Goal: Navigation & Orientation: Find specific page/section

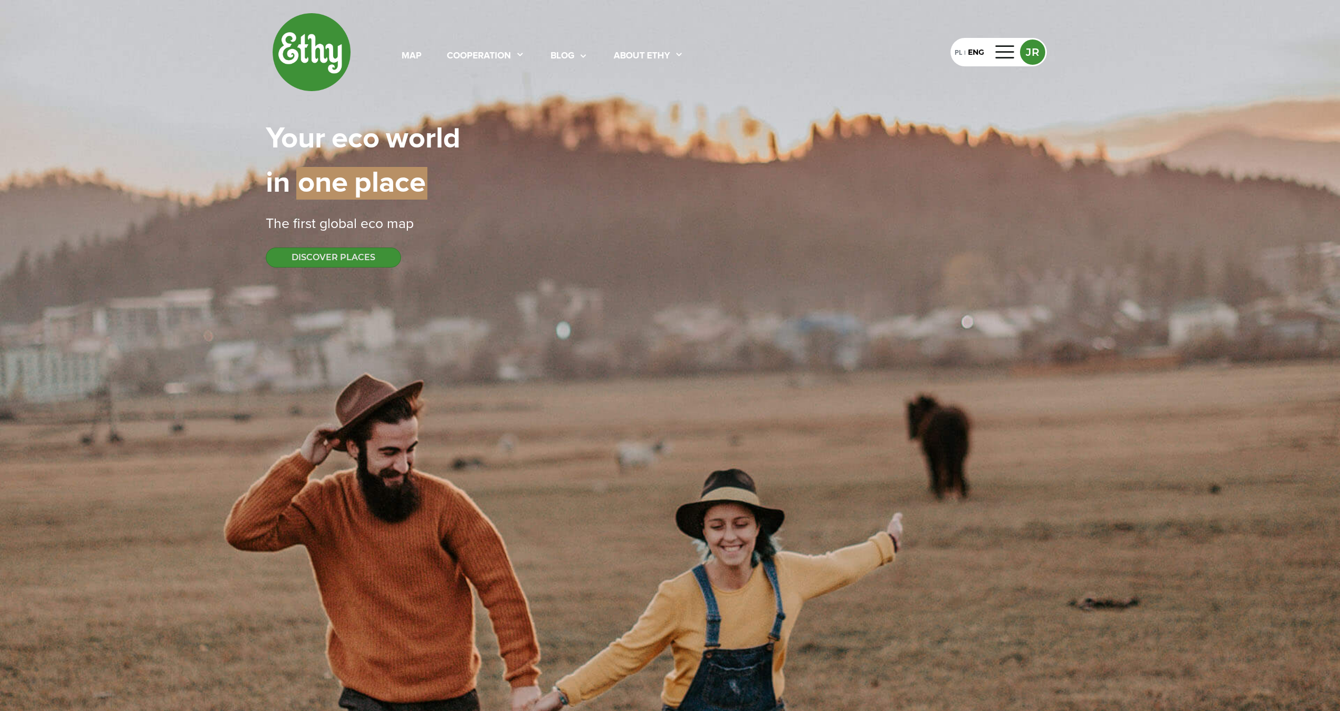
select select
click at [1004, 52] on div at bounding box center [1005, 52] width 25 height 17
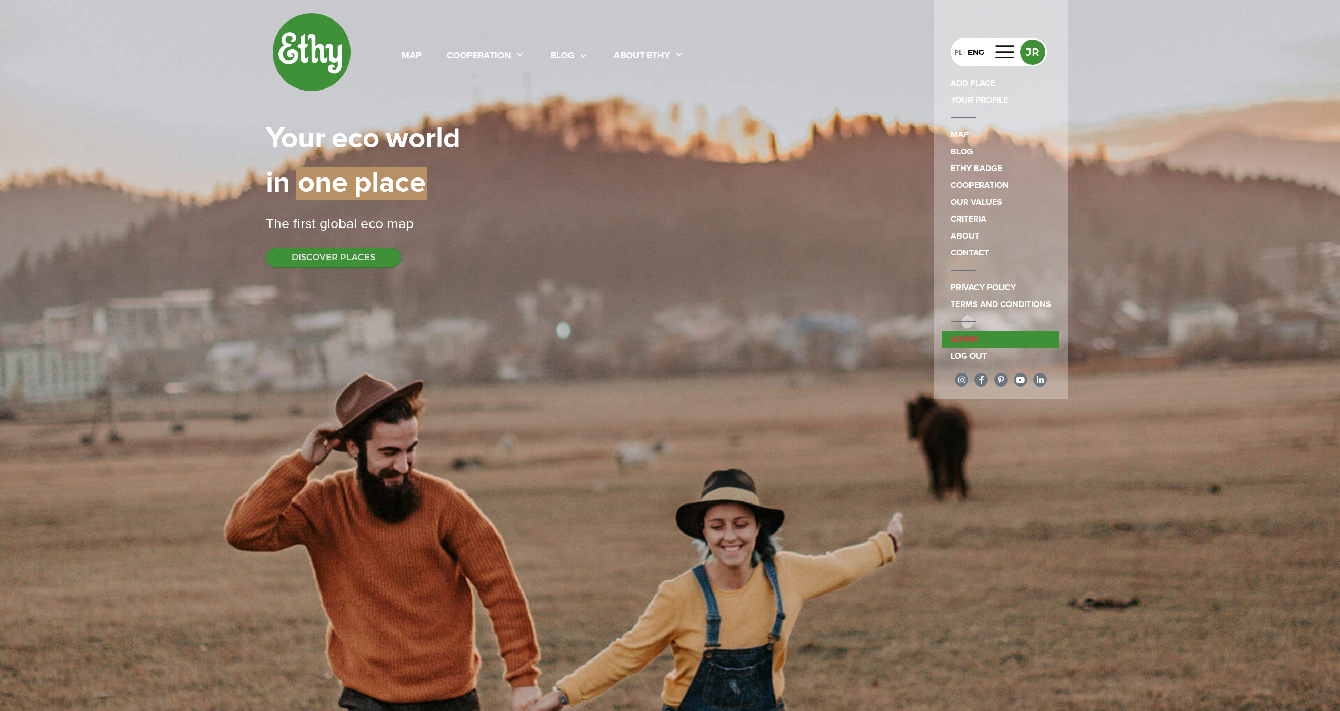
click at [977, 337] on link "admin" at bounding box center [1000, 339] width 117 height 17
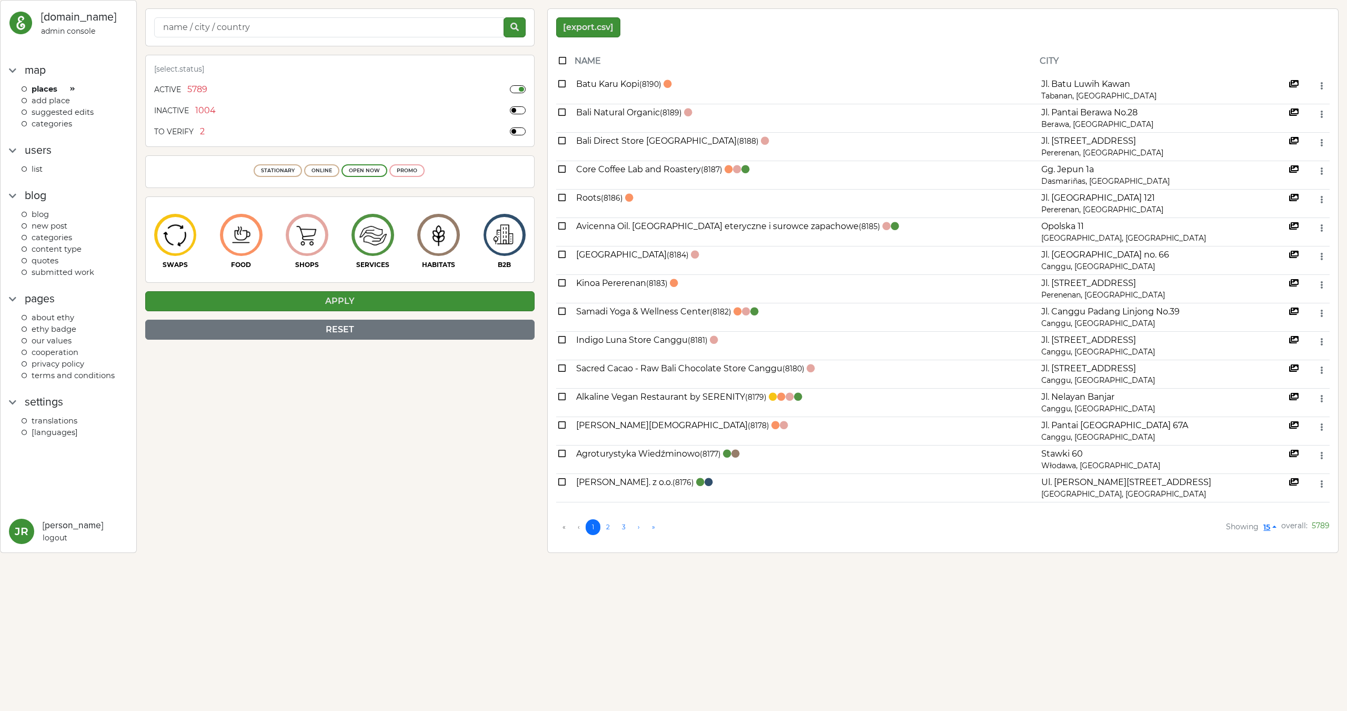
click at [65, 101] on span "ADD PLACE" at bounding box center [51, 100] width 38 height 9
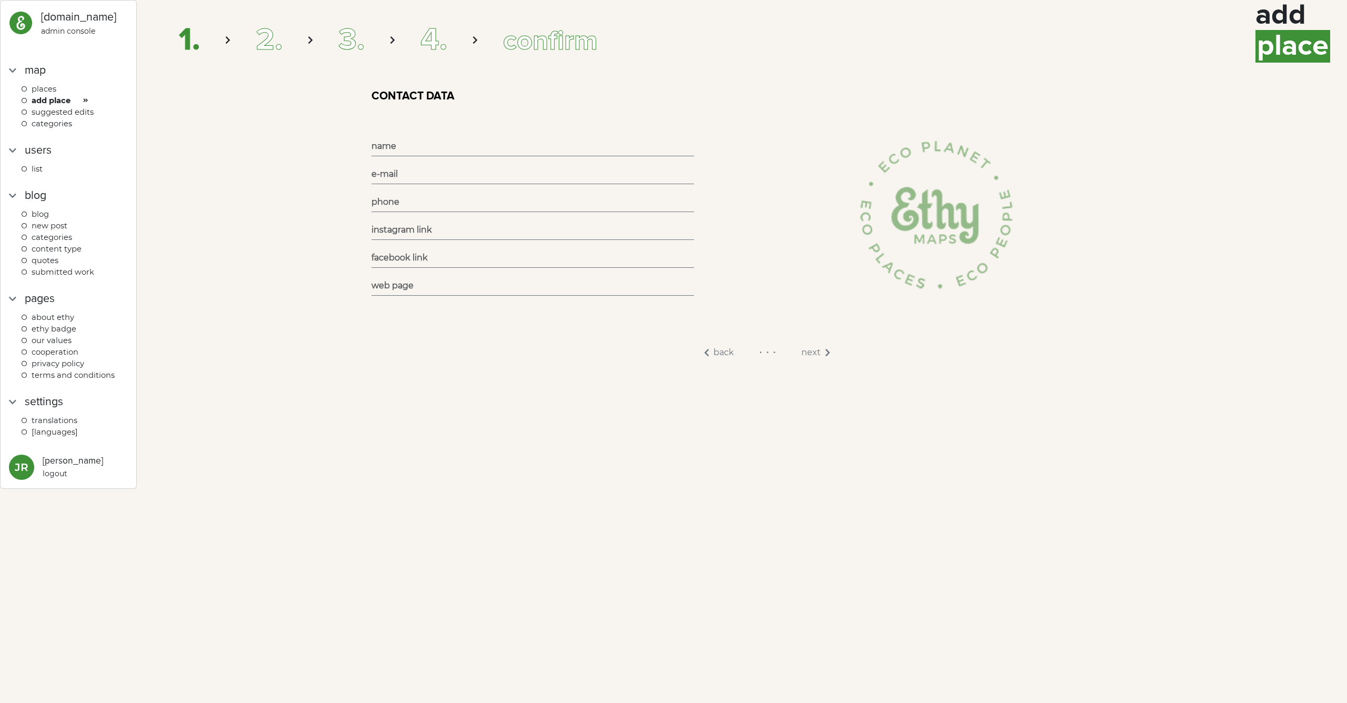
click at [68, 110] on span "Suggested edits" at bounding box center [63, 111] width 62 height 9
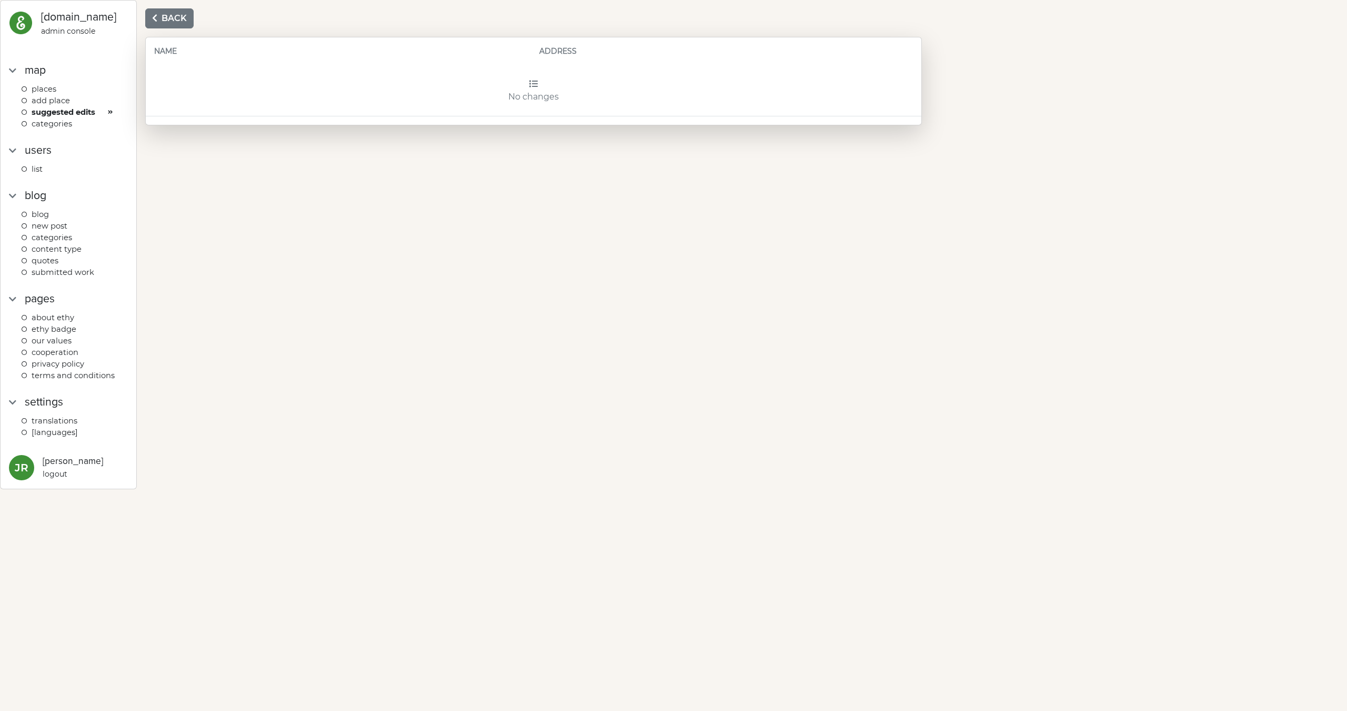
click at [67, 121] on span "categories" at bounding box center [52, 123] width 41 height 9
